Goal: Information Seeking & Learning: Learn about a topic

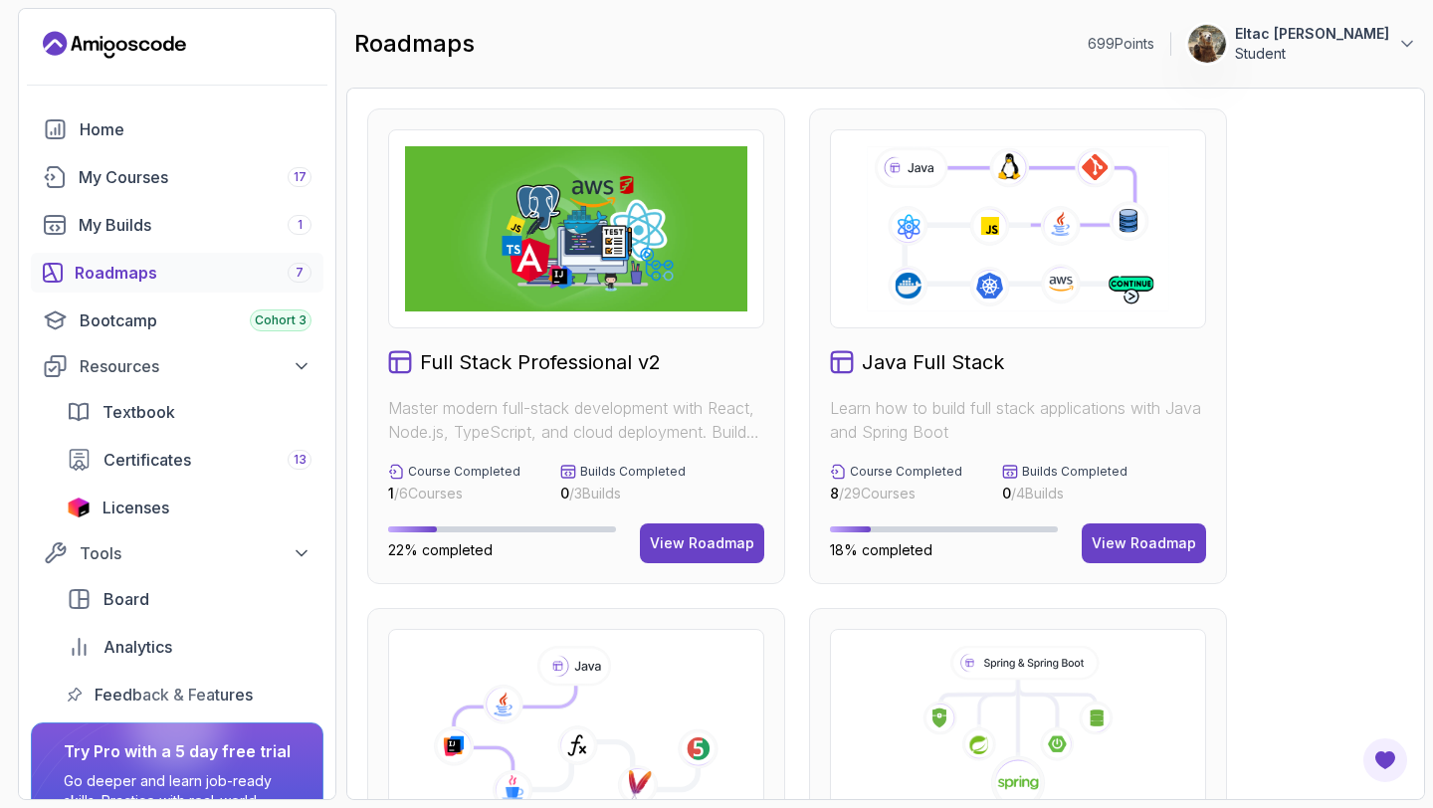
click at [238, 268] on div "Roadmaps 7" at bounding box center [193, 273] width 237 height 24
click at [136, 280] on div "Roadmaps 7" at bounding box center [193, 273] width 237 height 24
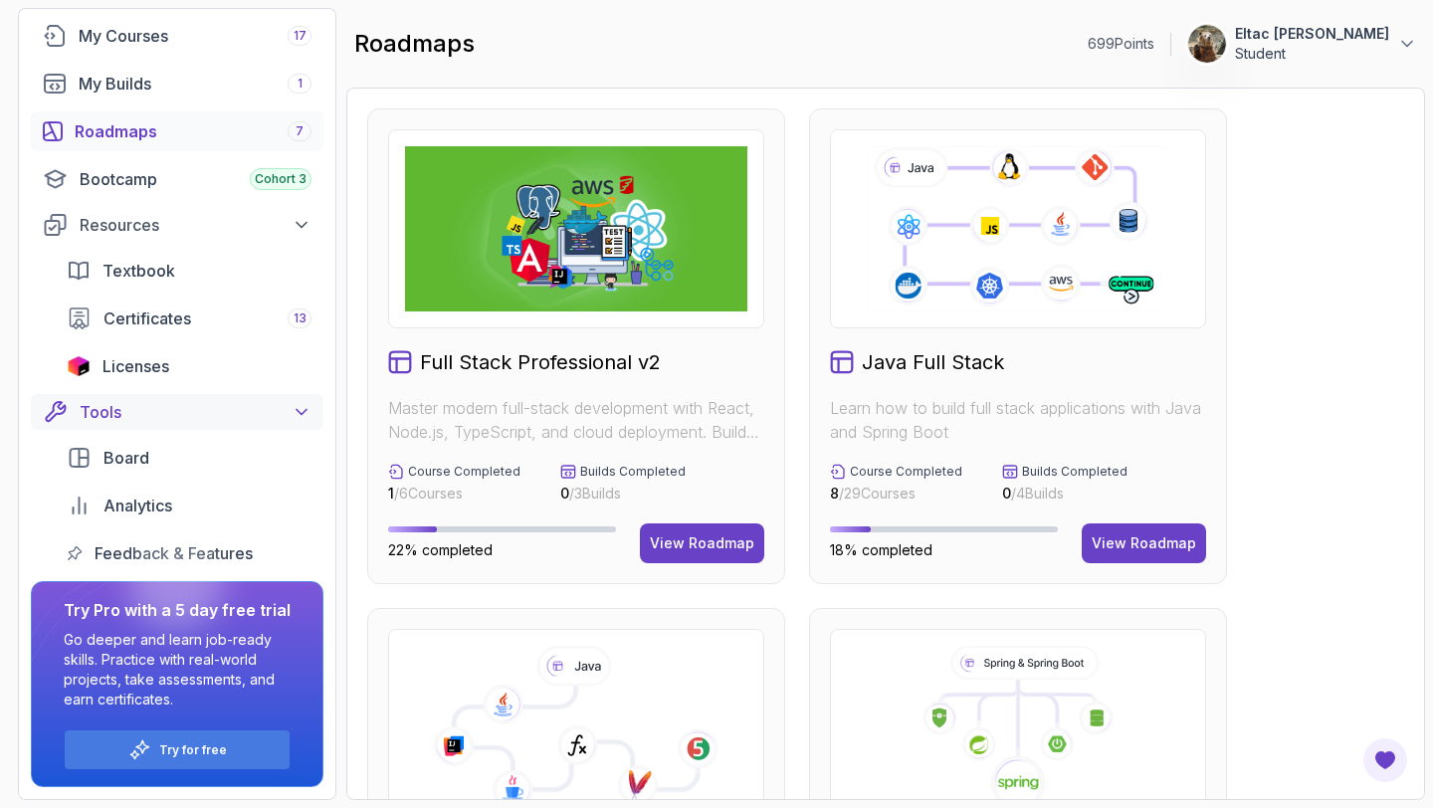
click at [234, 422] on div "Tools" at bounding box center [196, 412] width 232 height 24
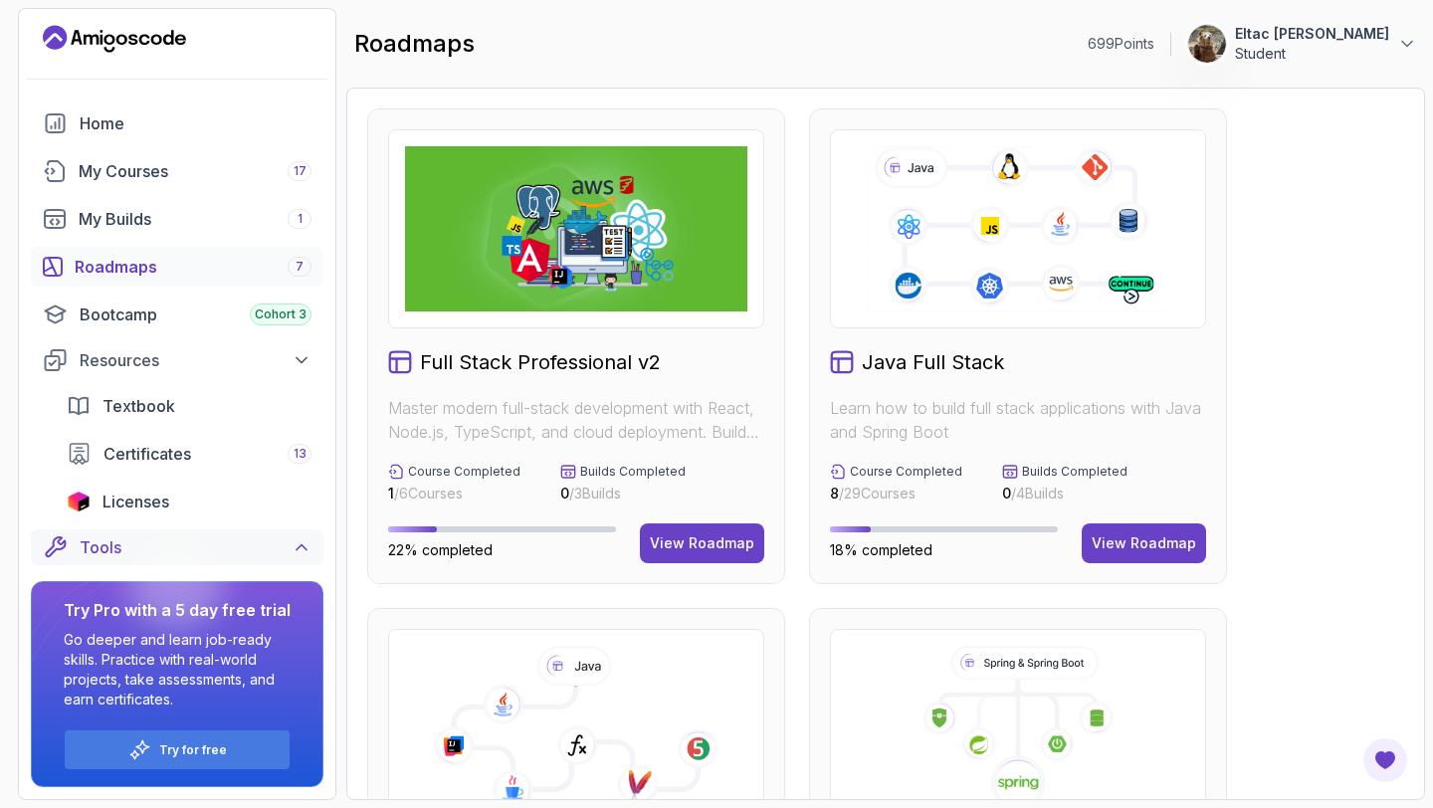
scroll to position [0, 0]
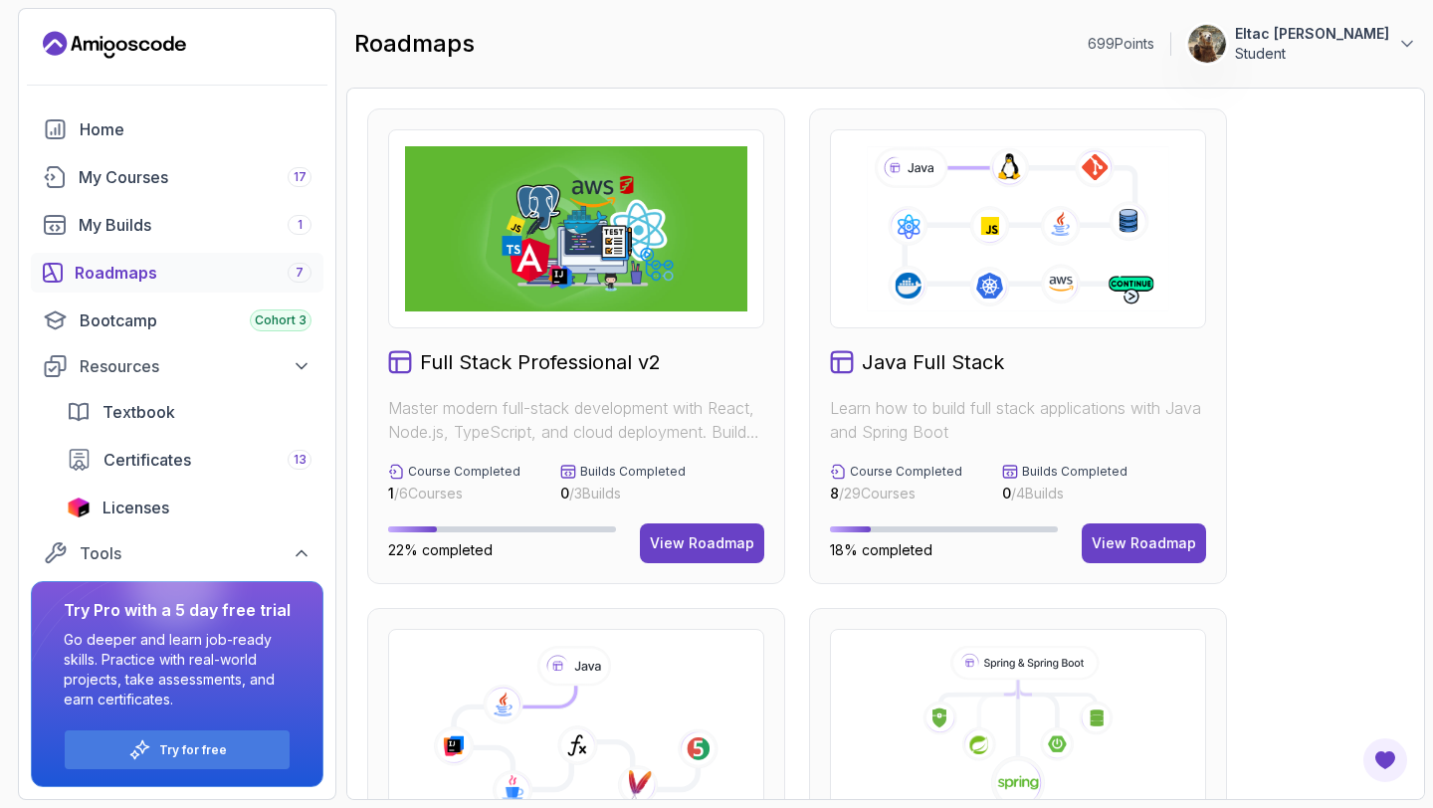
click at [267, 282] on div "Roadmaps 7" at bounding box center [193, 273] width 237 height 24
click at [276, 361] on div "Resources" at bounding box center [196, 366] width 232 height 24
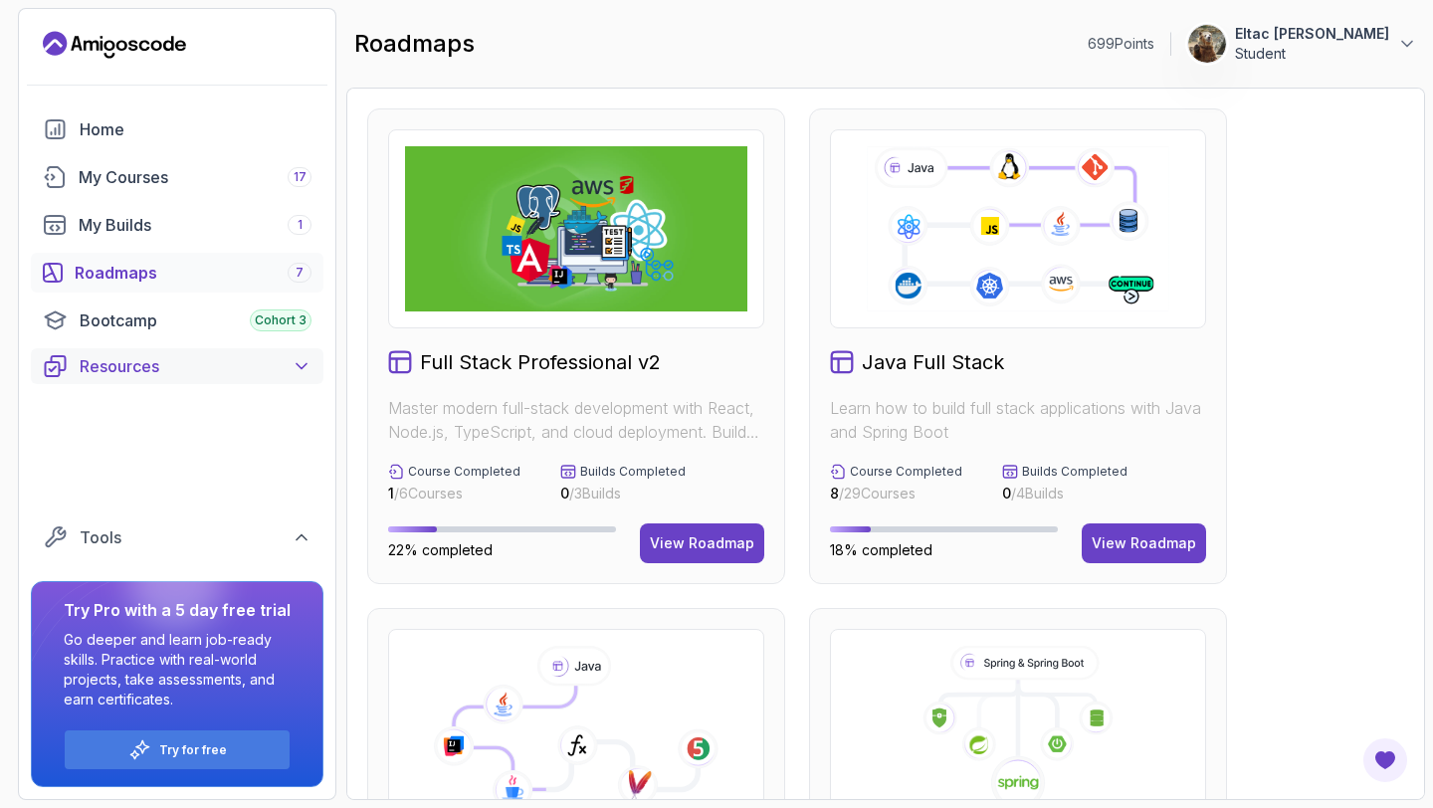
click at [276, 361] on div "Resources" at bounding box center [196, 366] width 232 height 24
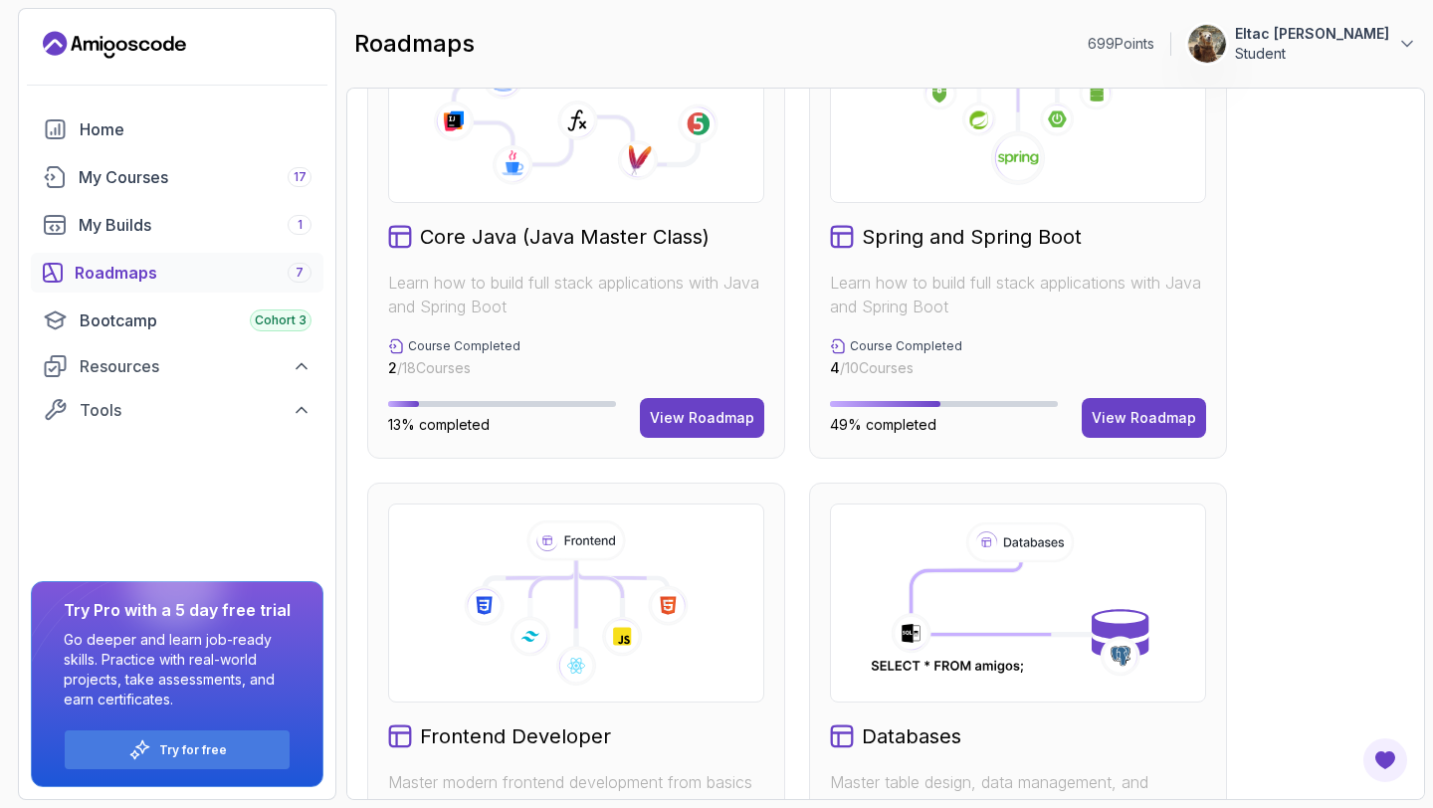
scroll to position [603, 0]
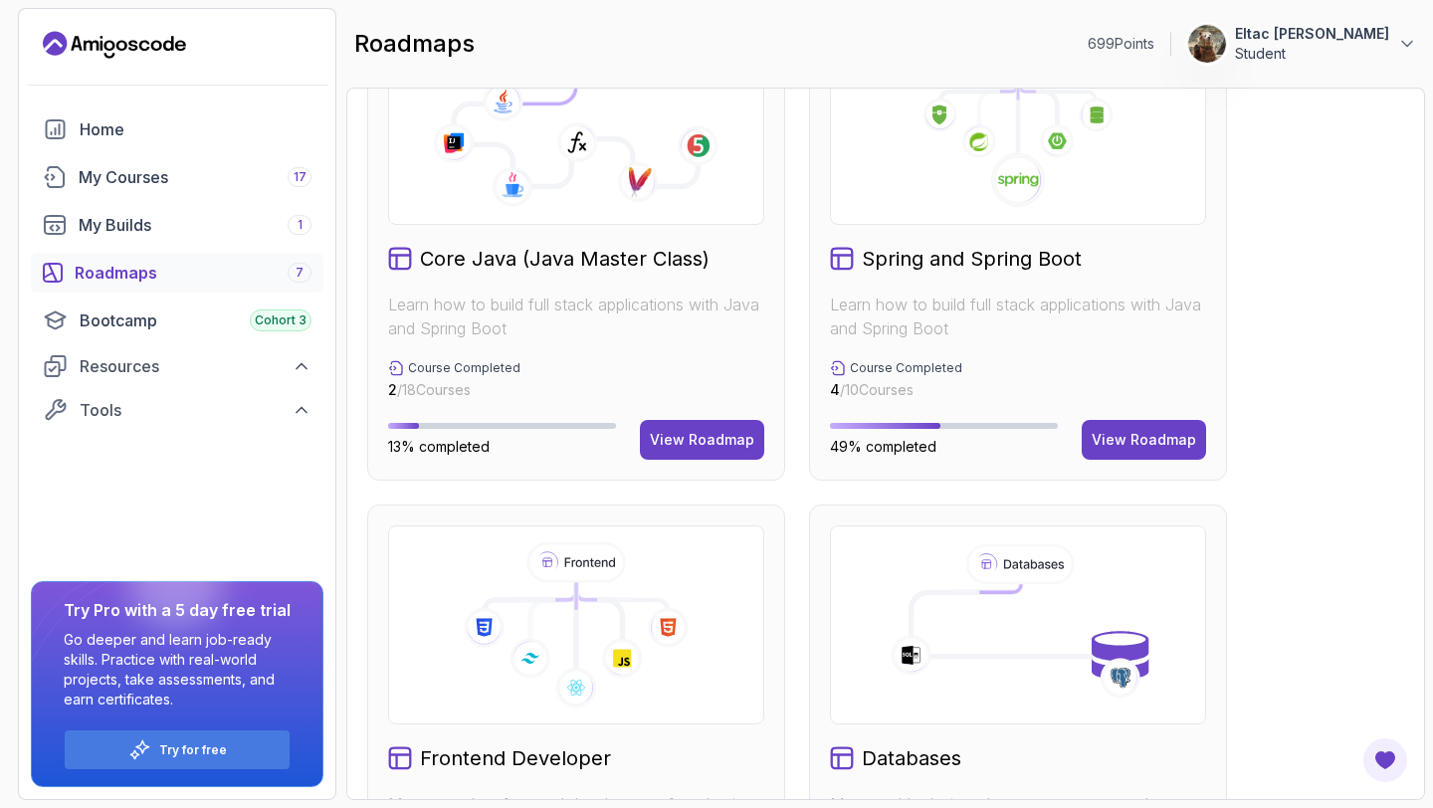
click at [137, 281] on div "Roadmaps 7" at bounding box center [193, 273] width 237 height 24
click at [140, 273] on div "Roadmaps 7" at bounding box center [193, 273] width 237 height 24
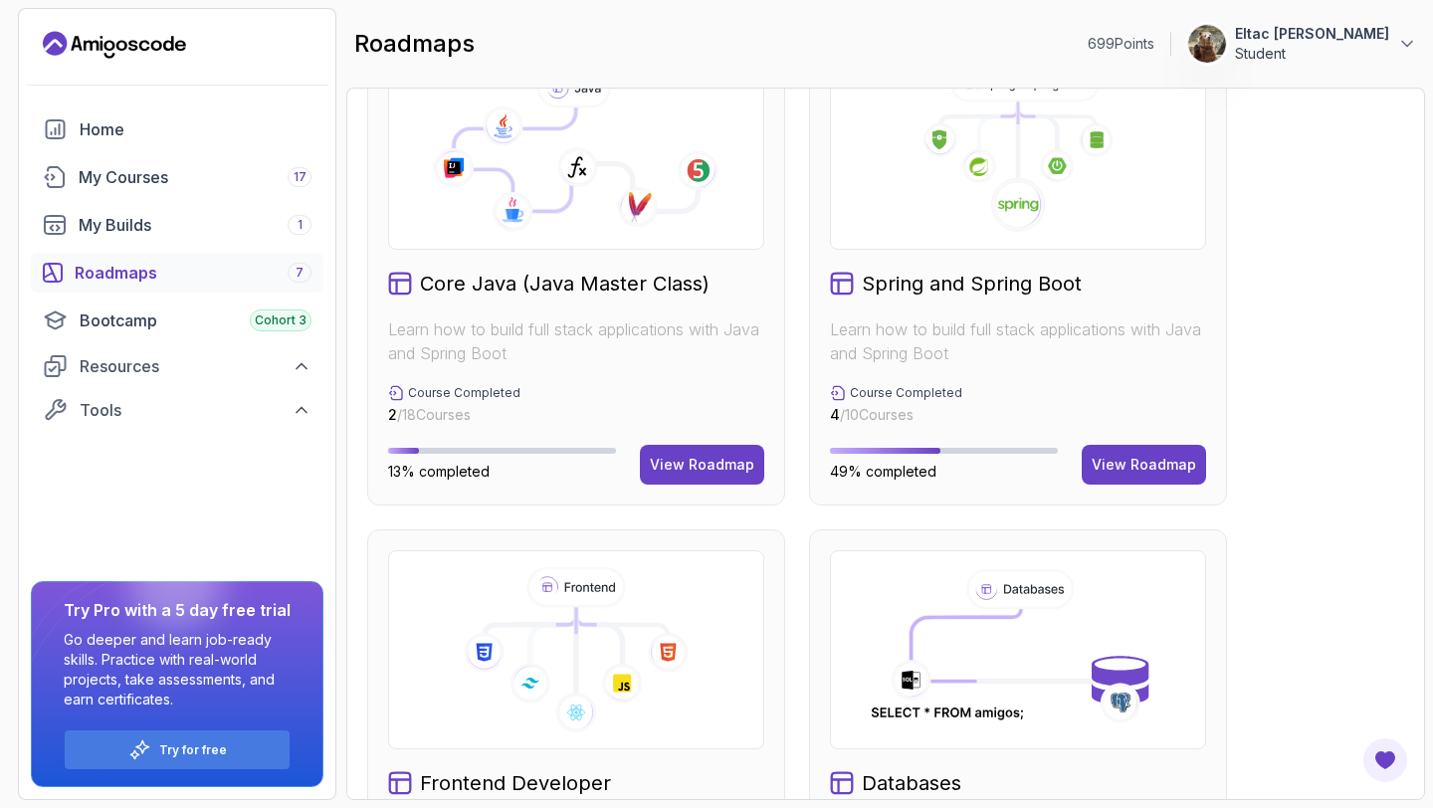
scroll to position [590, 0]
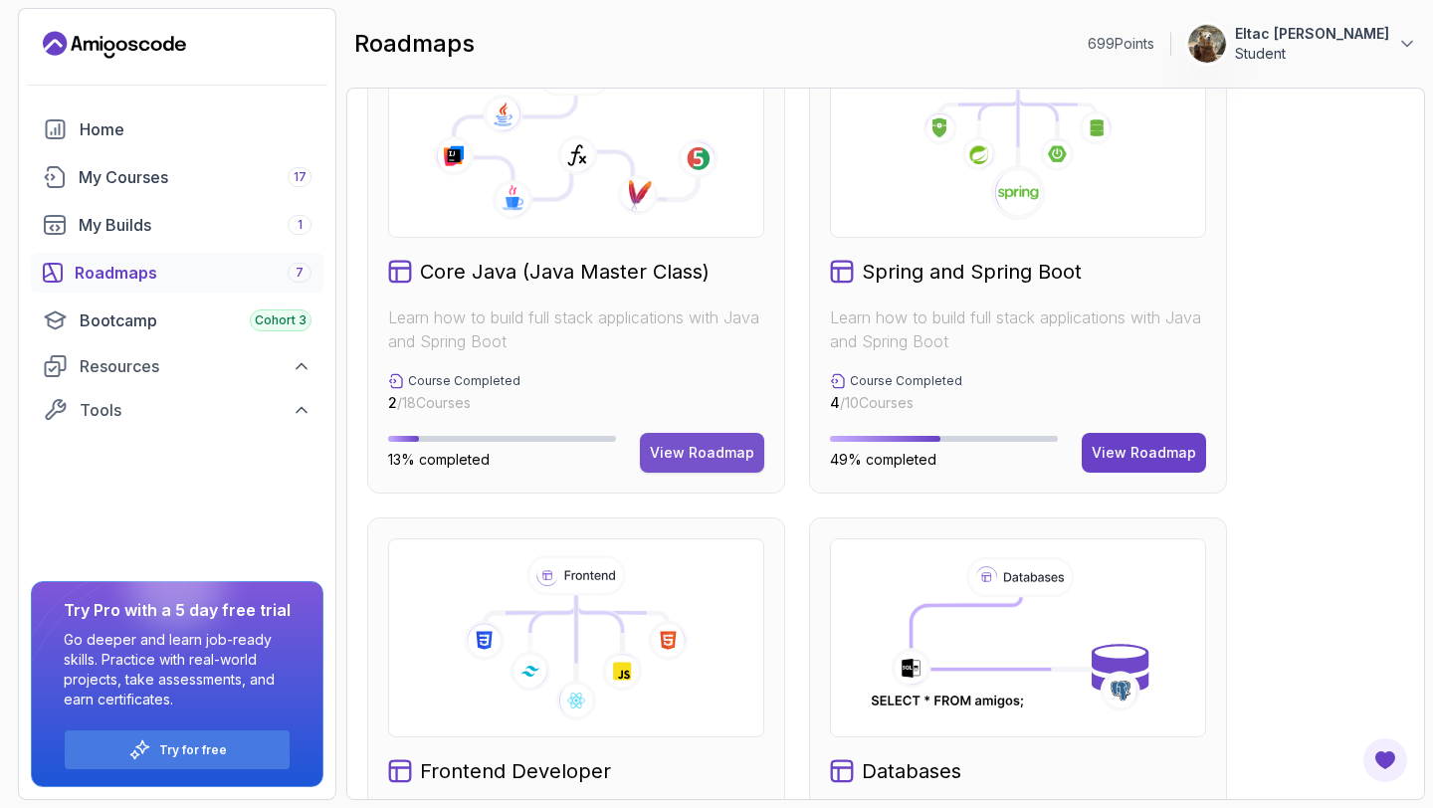
click at [705, 465] on button "View Roadmap" at bounding box center [702, 453] width 124 height 40
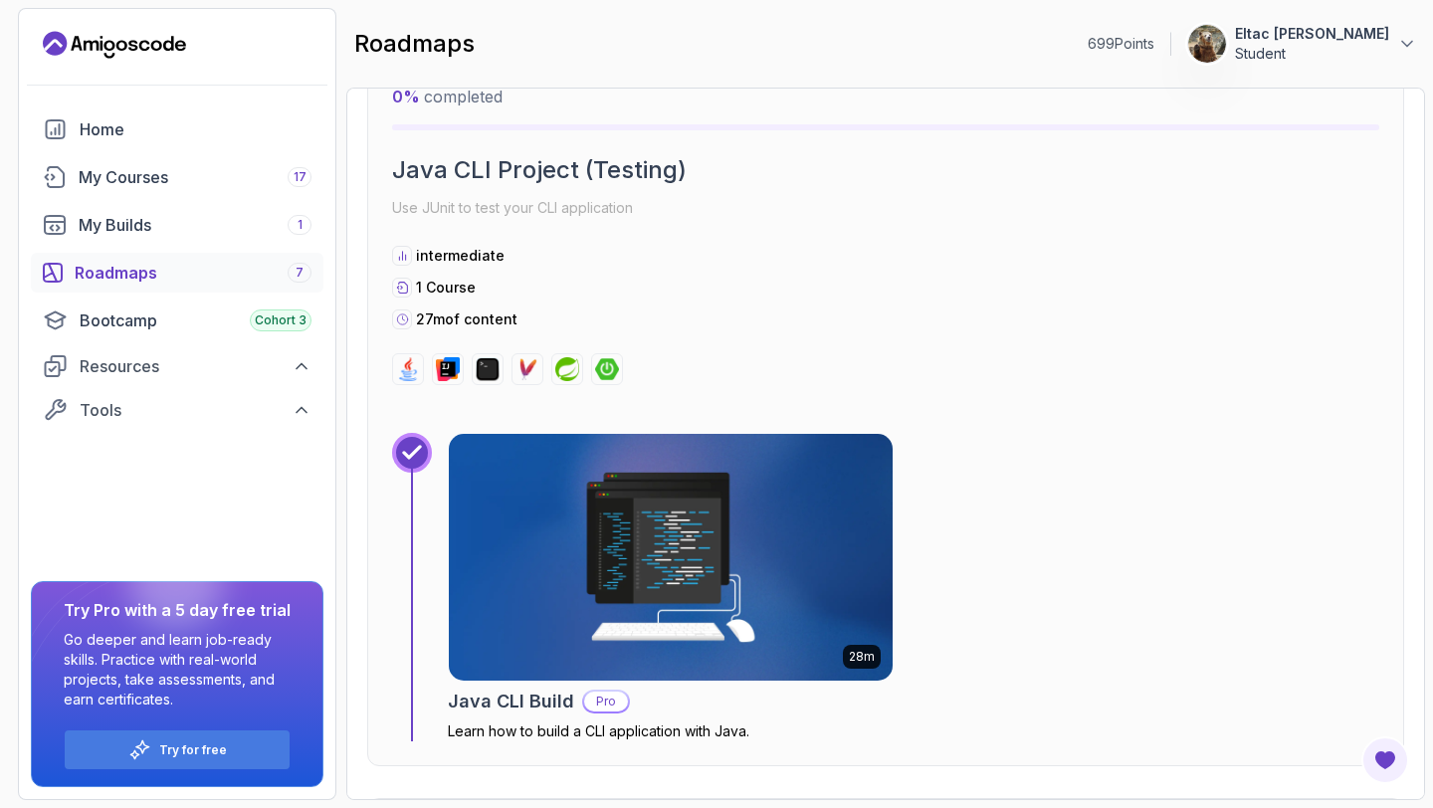
scroll to position [12479, 0]
